Goal: Check status: Check status

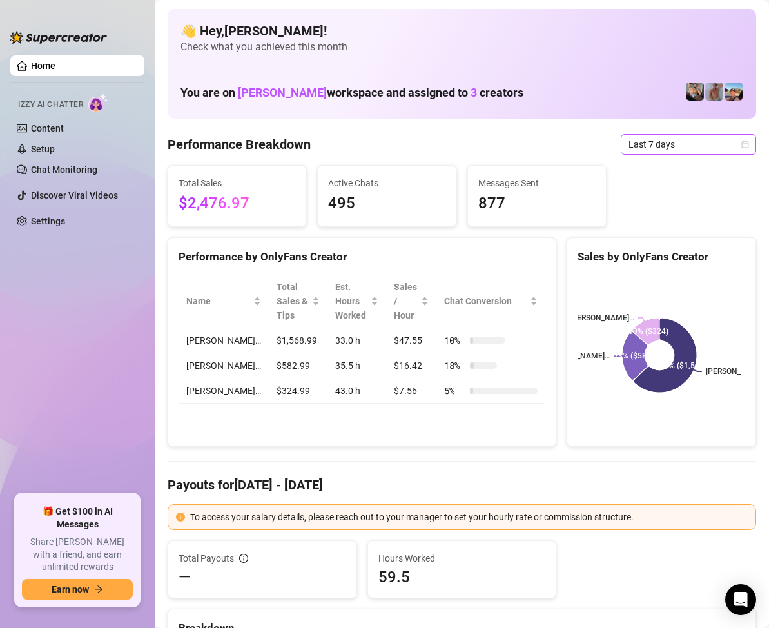
click at [722, 144] on span "Last 7 days" at bounding box center [689, 144] width 120 height 19
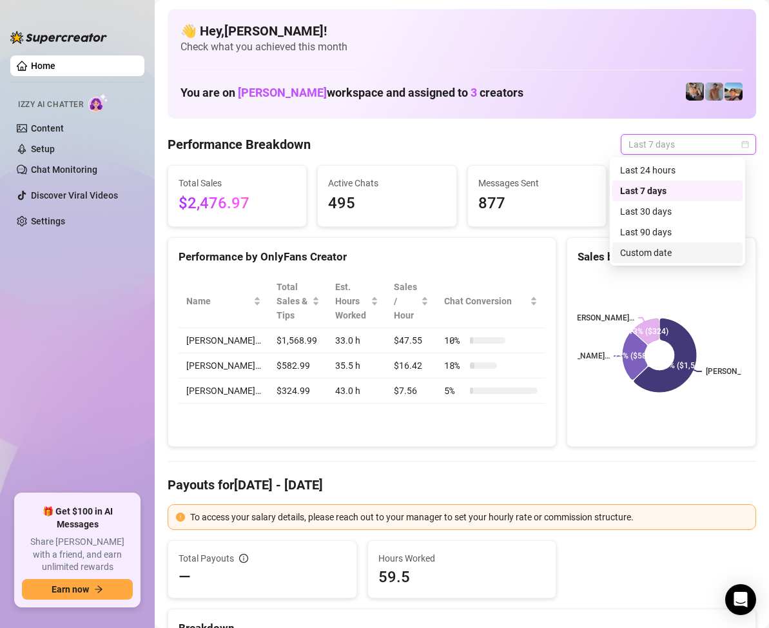
click at [657, 254] on div "Custom date" at bounding box center [677, 253] width 115 height 14
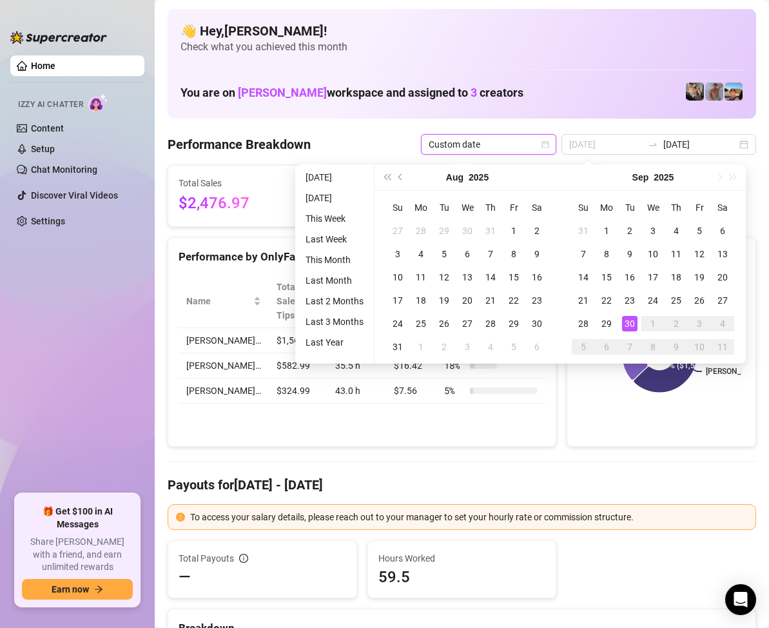
type input "[DATE]"
click at [634, 325] on div "30" at bounding box center [629, 323] width 15 height 15
click at [633, 324] on div "30" at bounding box center [629, 323] width 15 height 15
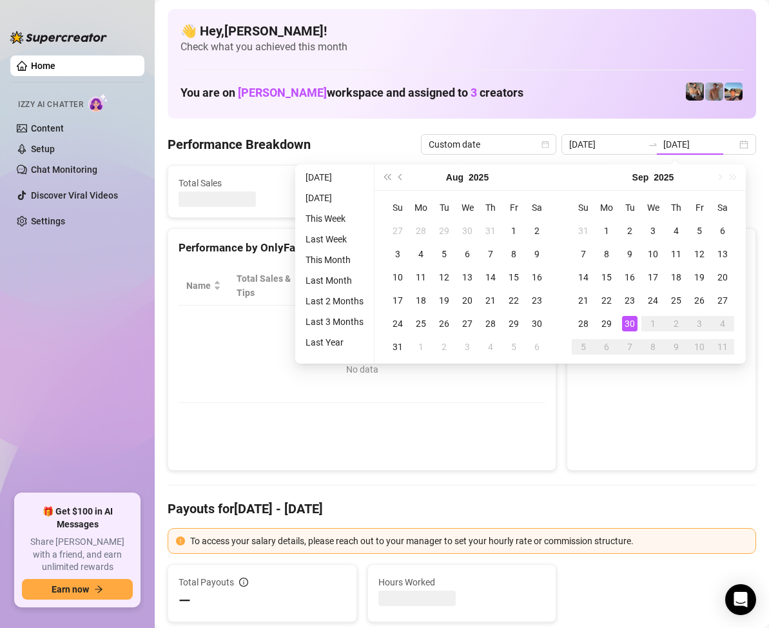
type input "[DATE]"
